Goal: Transaction & Acquisition: Purchase product/service

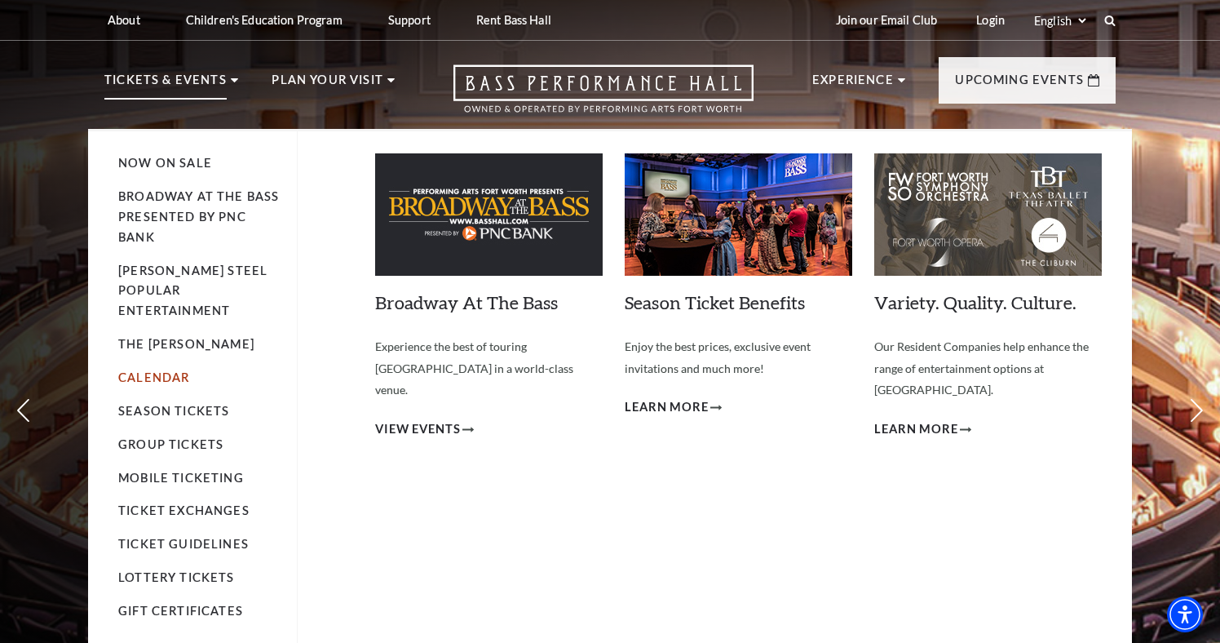
click at [170, 370] on link "Calendar" at bounding box center [153, 377] width 71 height 14
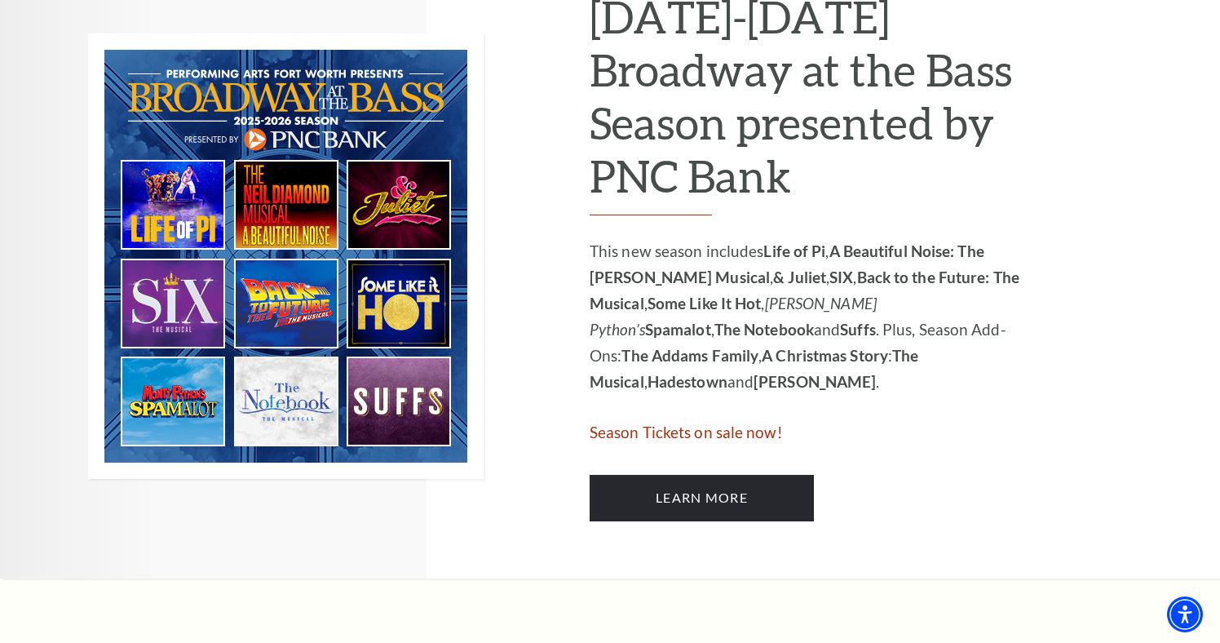
scroll to position [905, 0]
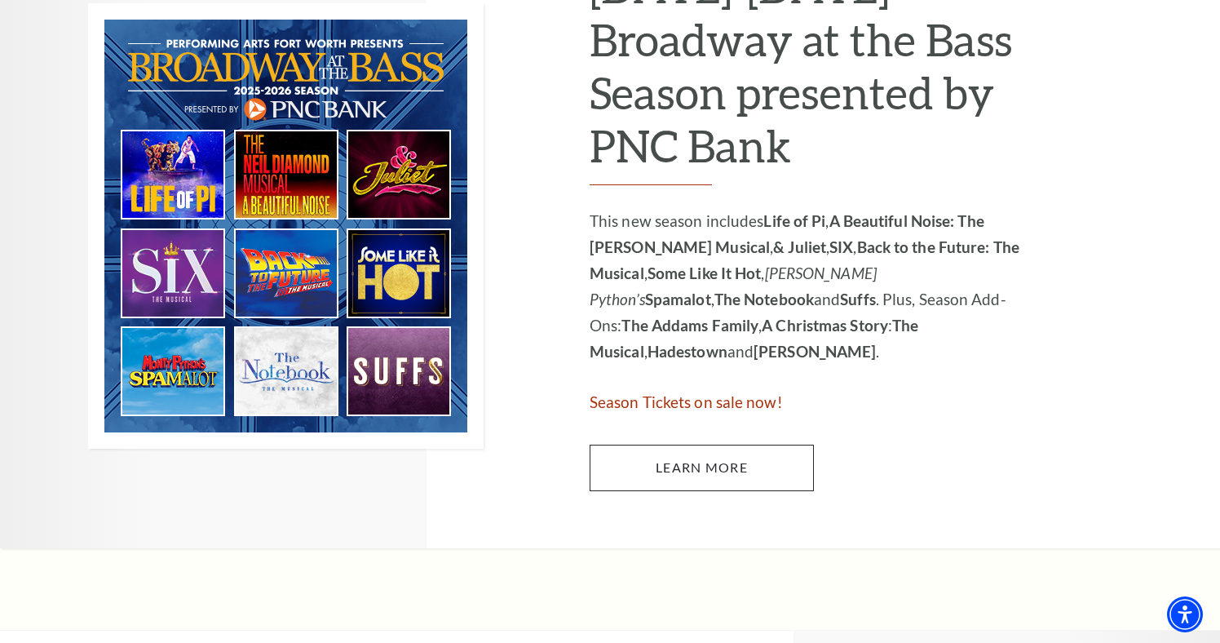
click at [628, 444] on link "Learn More" at bounding box center [702, 467] width 224 height 46
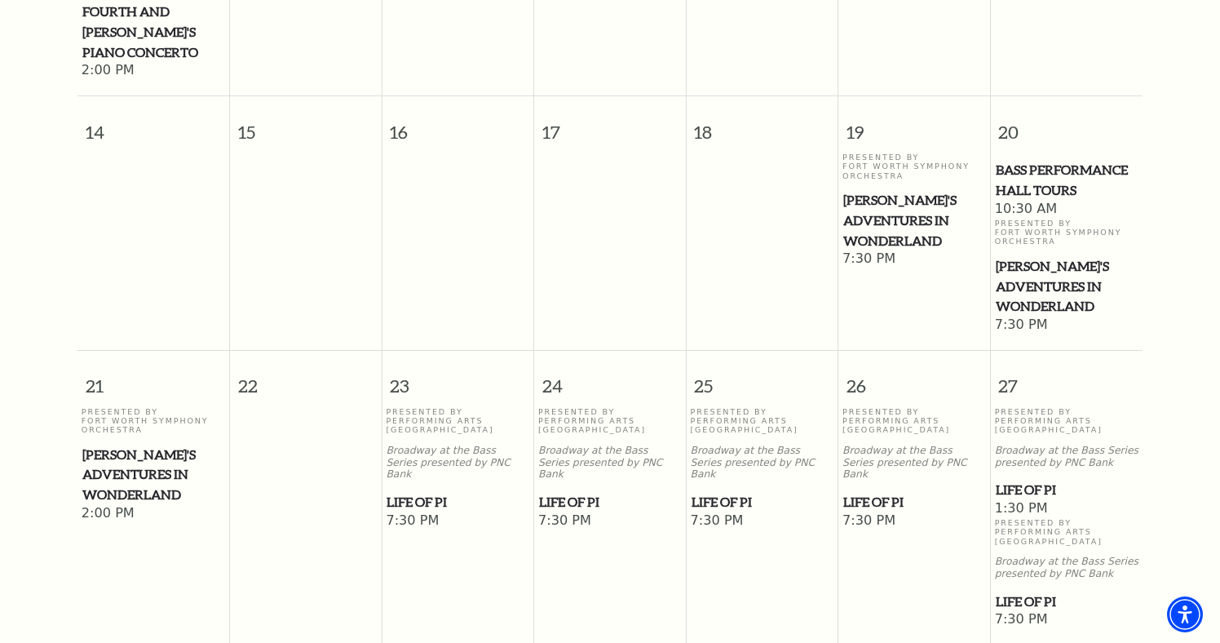
scroll to position [784, 0]
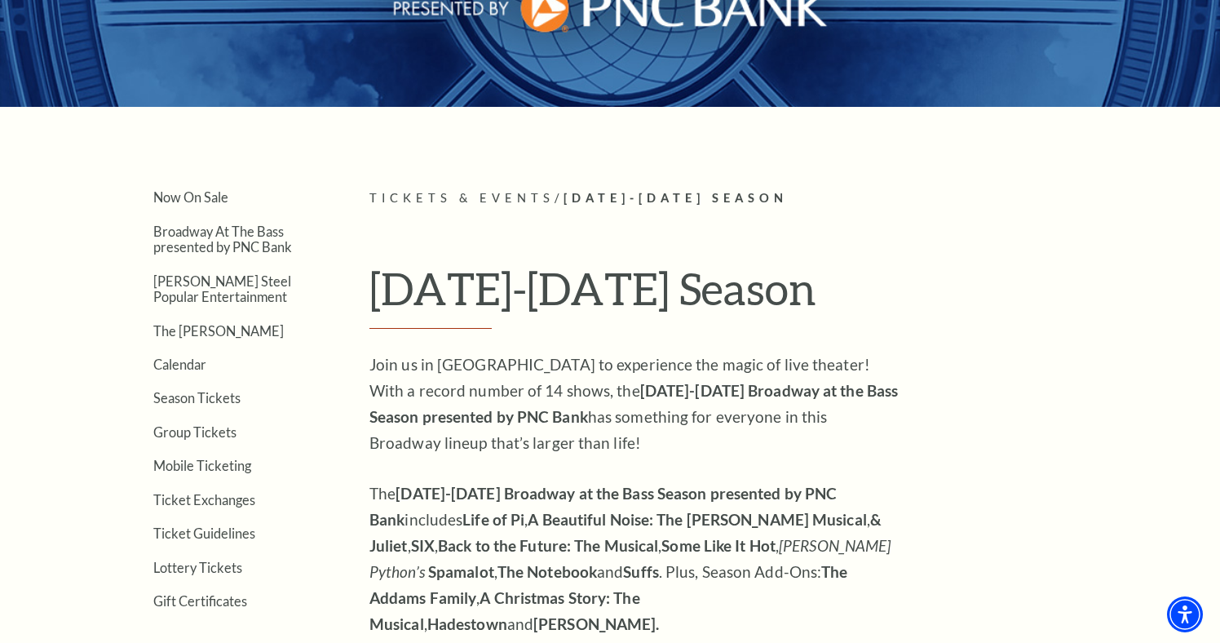
scroll to position [262, 0]
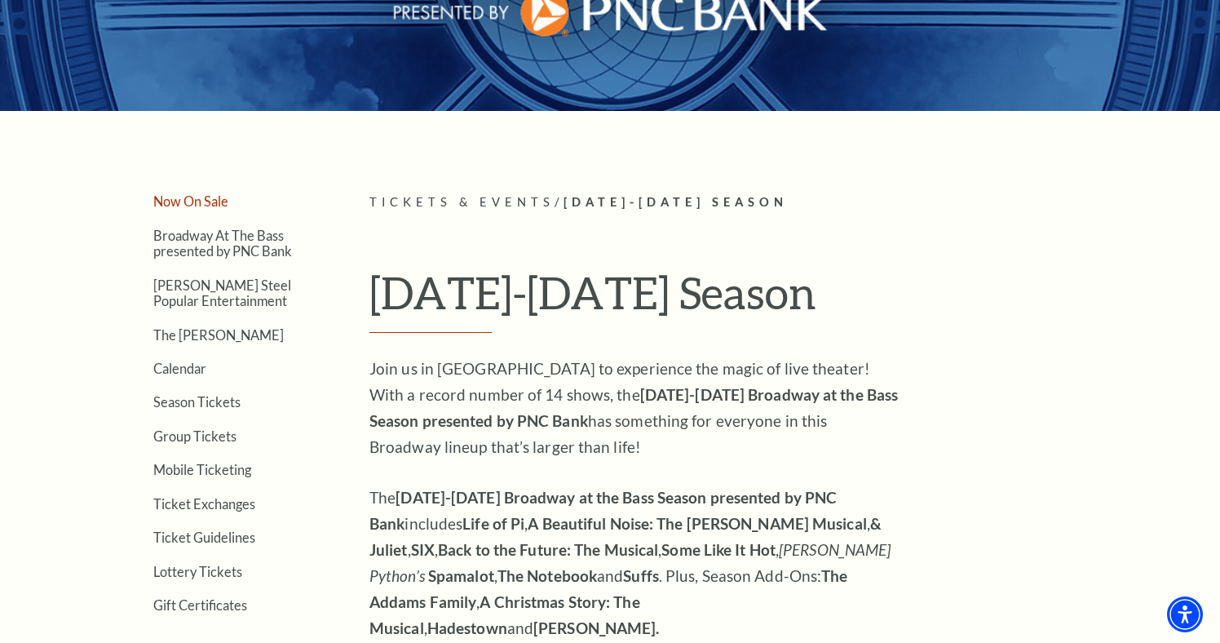
click at [219, 199] on link "Now On Sale" at bounding box center [190, 200] width 75 height 15
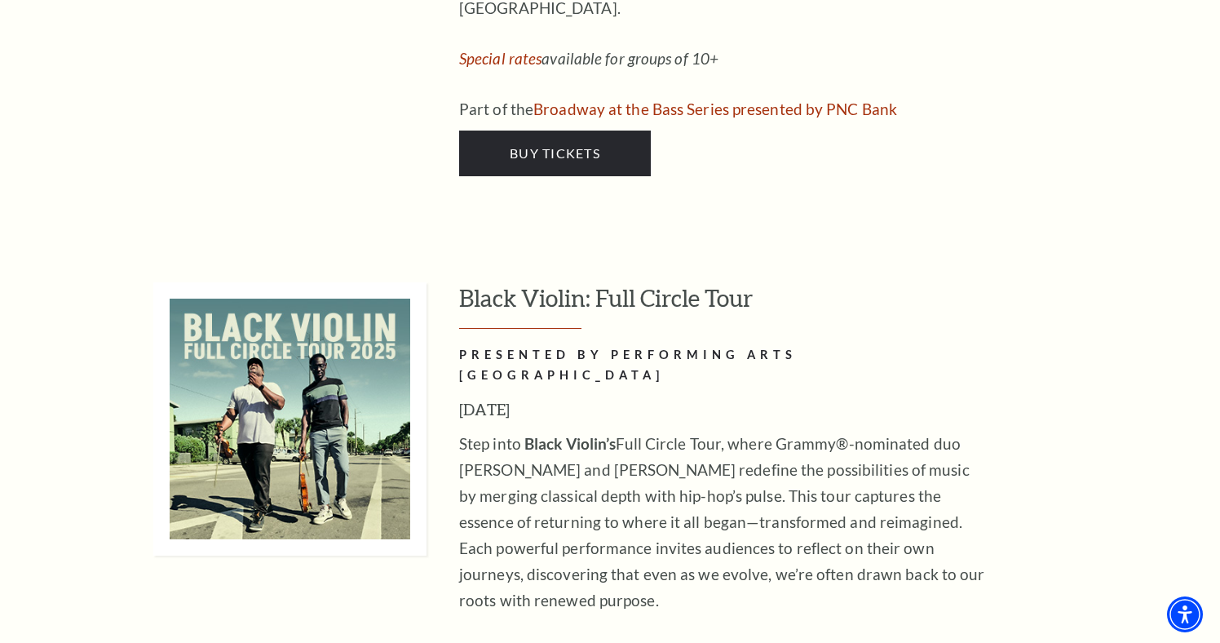
scroll to position [4752, 0]
